Goal: Information Seeking & Learning: Stay updated

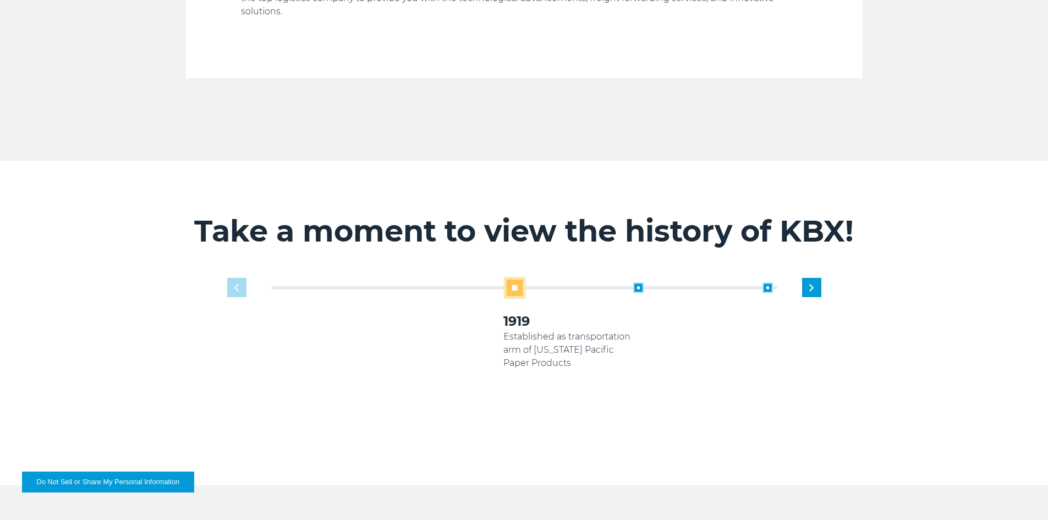
scroll to position [605, 0]
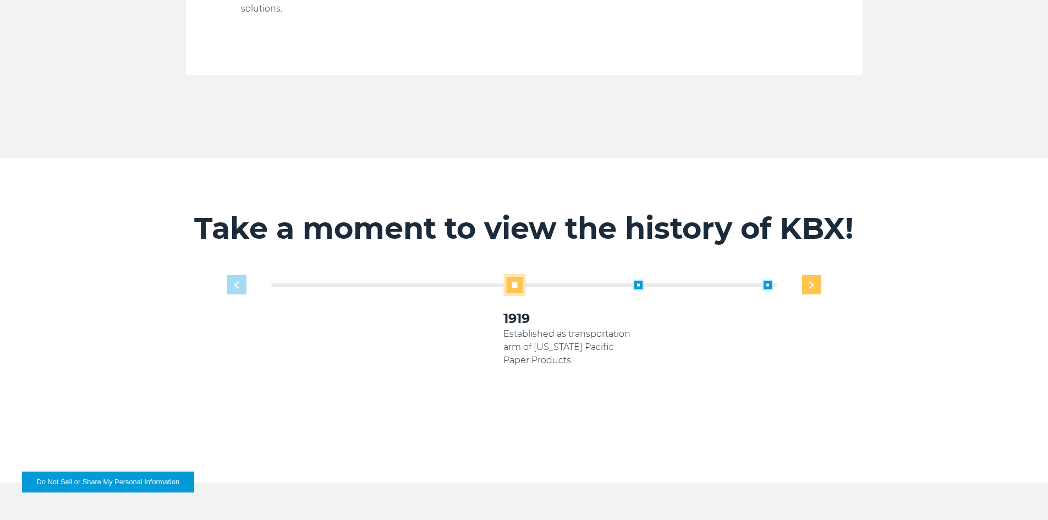
click at [811, 281] on img "Next slide" at bounding box center [811, 284] width 4 height 7
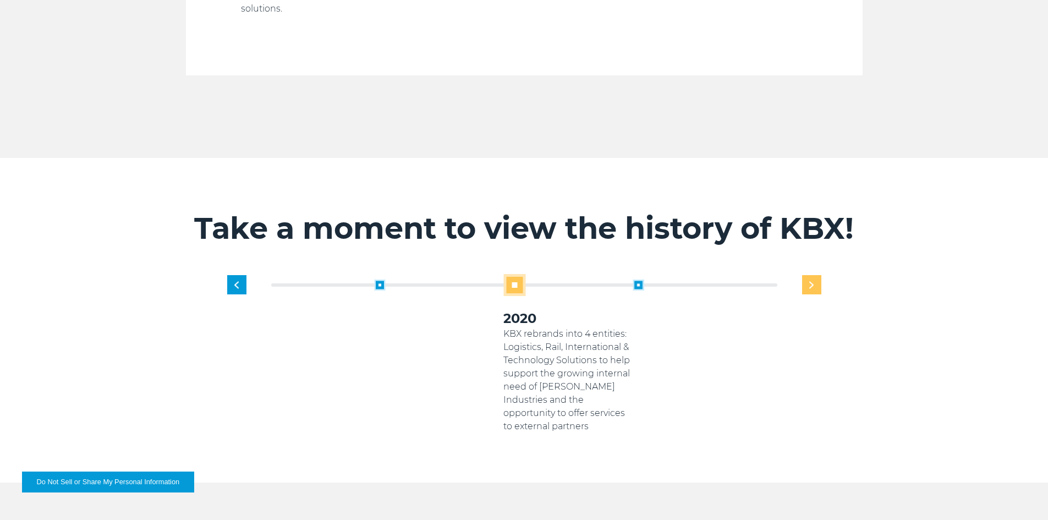
click at [811, 281] on img "Next slide" at bounding box center [811, 284] width 4 height 7
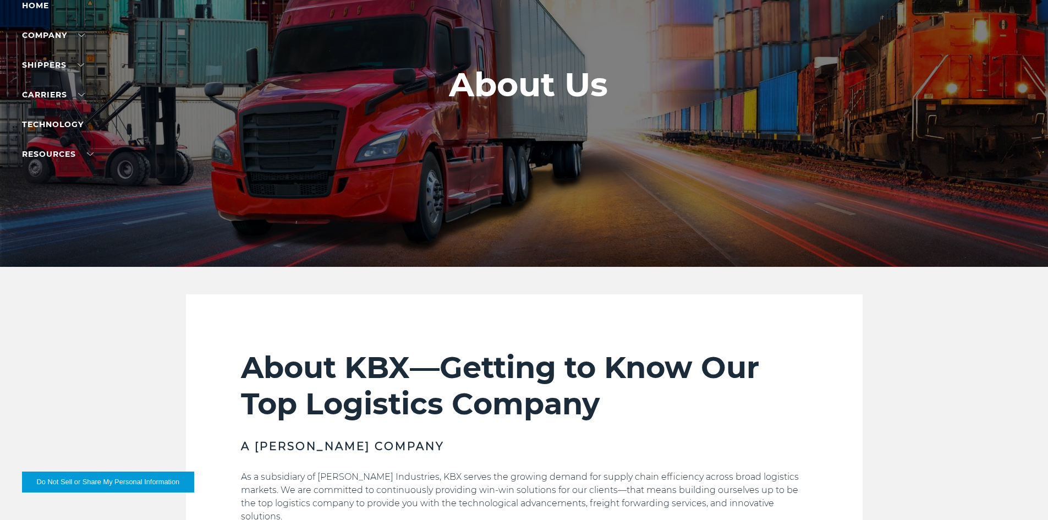
scroll to position [0, 0]
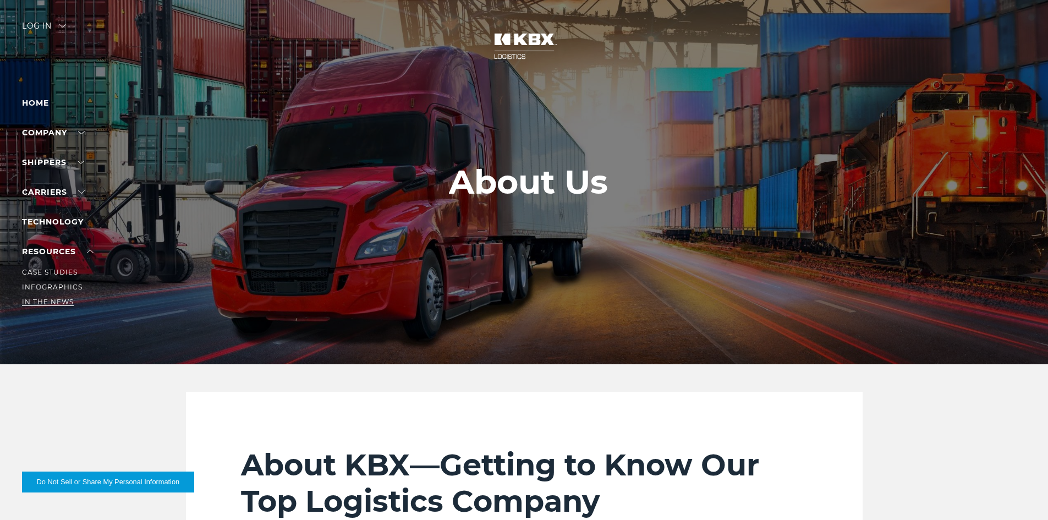
click at [53, 300] on link "In The News" at bounding box center [48, 302] width 52 height 8
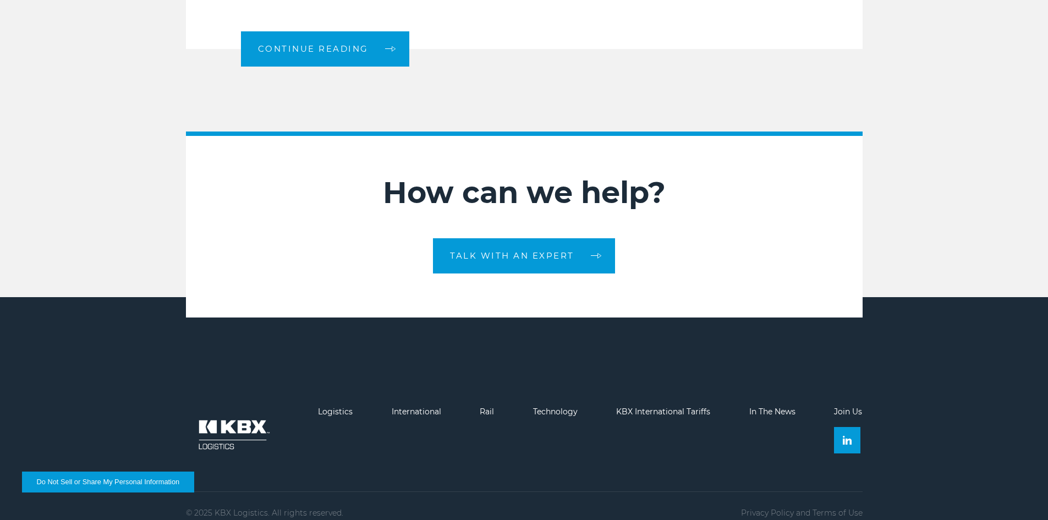
scroll to position [1454, 0]
